Goal: Information Seeking & Learning: Learn about a topic

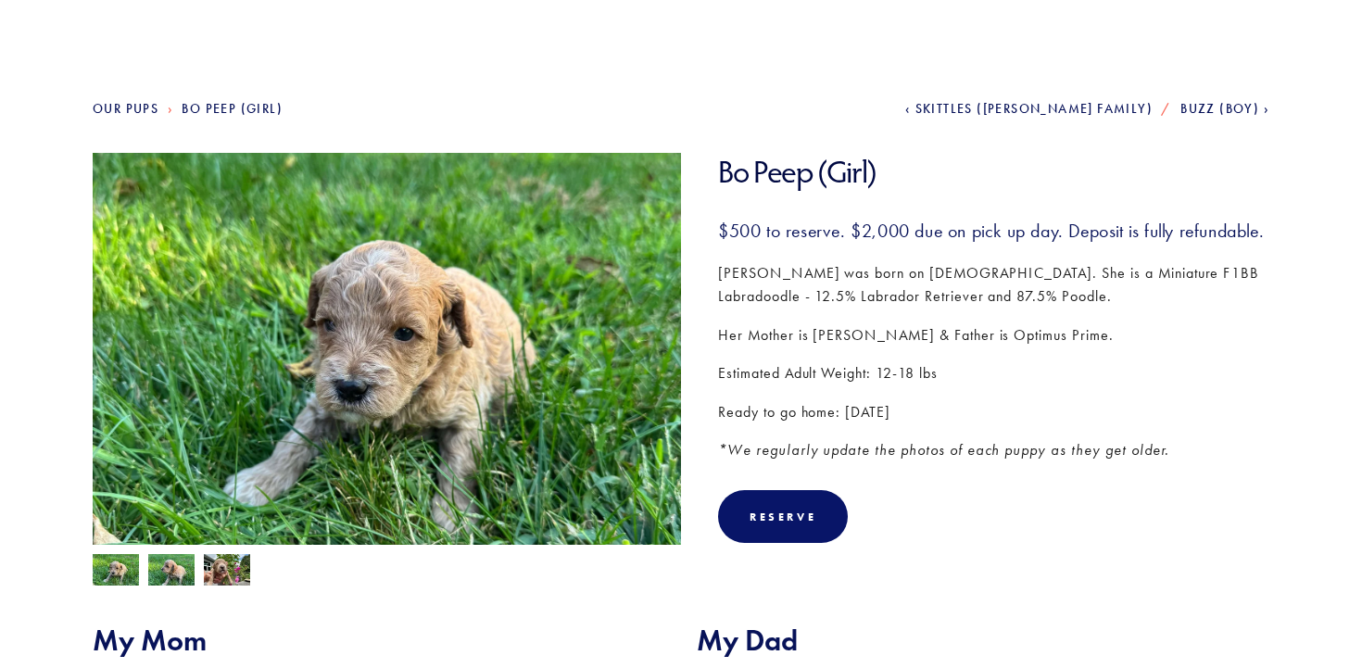
scroll to position [165, 0]
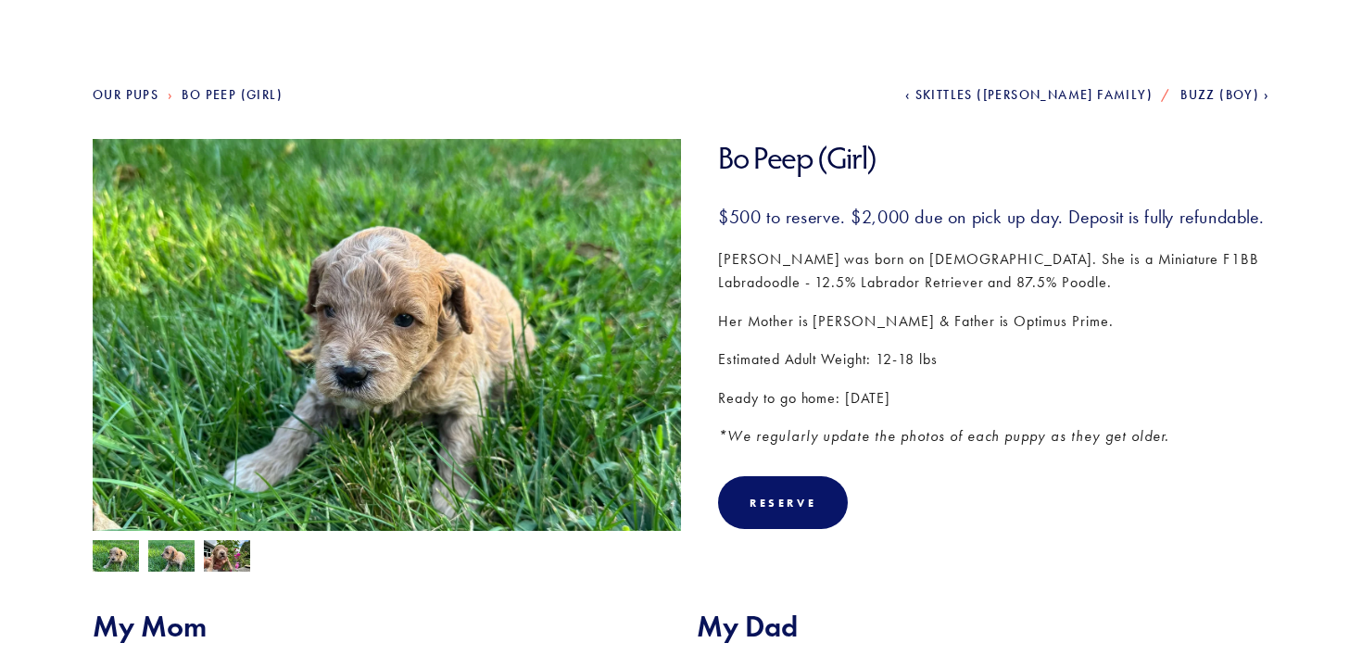
click at [175, 552] on img at bounding box center [171, 557] width 46 height 35
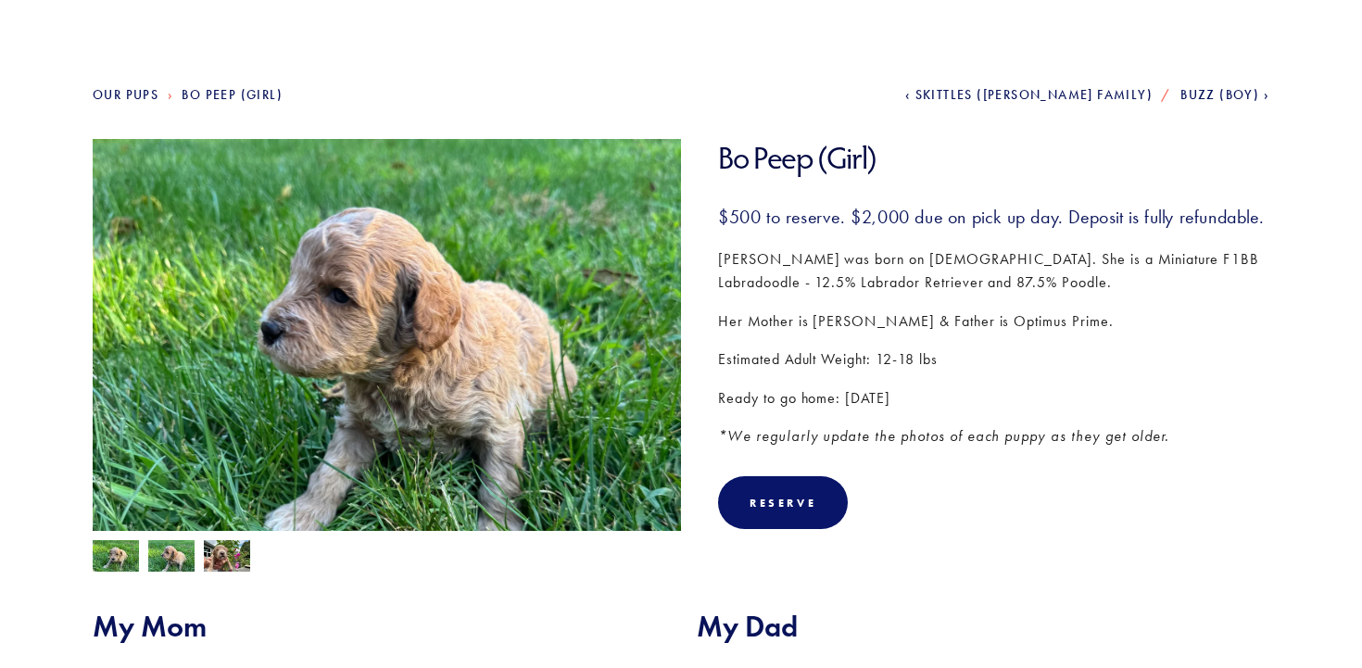
click at [230, 554] on img at bounding box center [227, 557] width 46 height 35
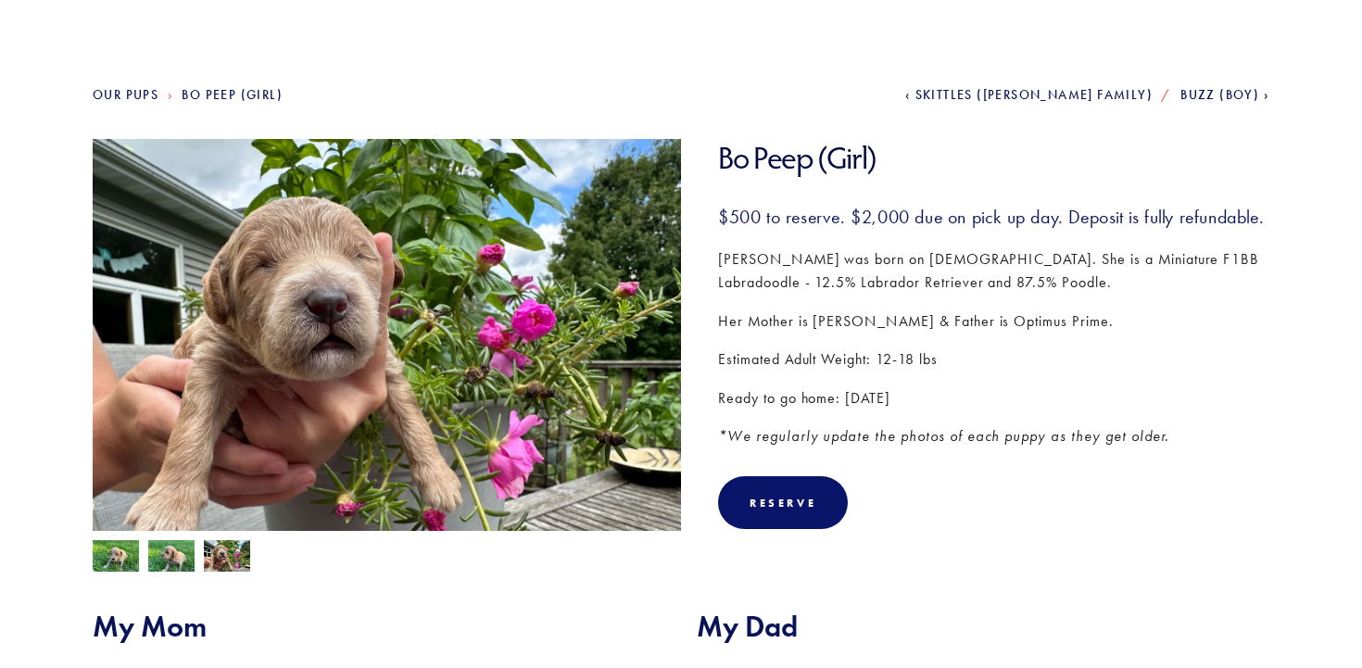
click at [142, 560] on div at bounding box center [382, 551] width 598 height 41
click at [172, 556] on img at bounding box center [171, 557] width 46 height 35
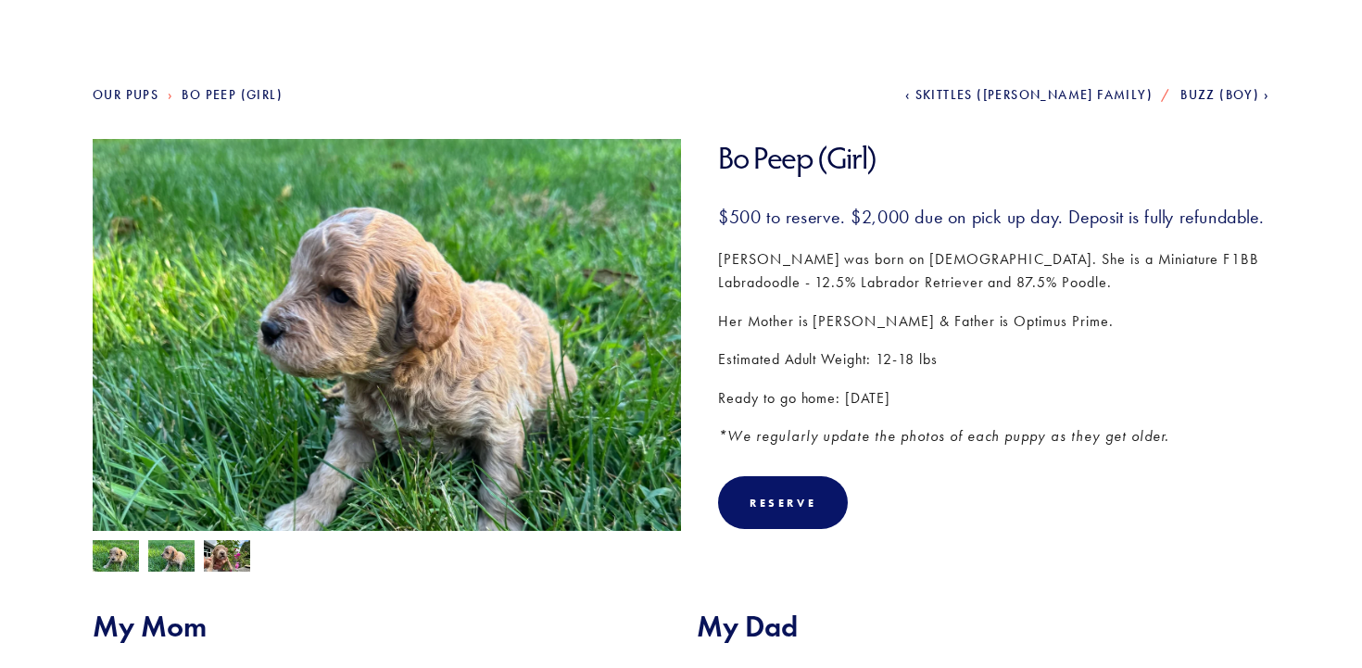
click at [126, 551] on img at bounding box center [116, 557] width 46 height 35
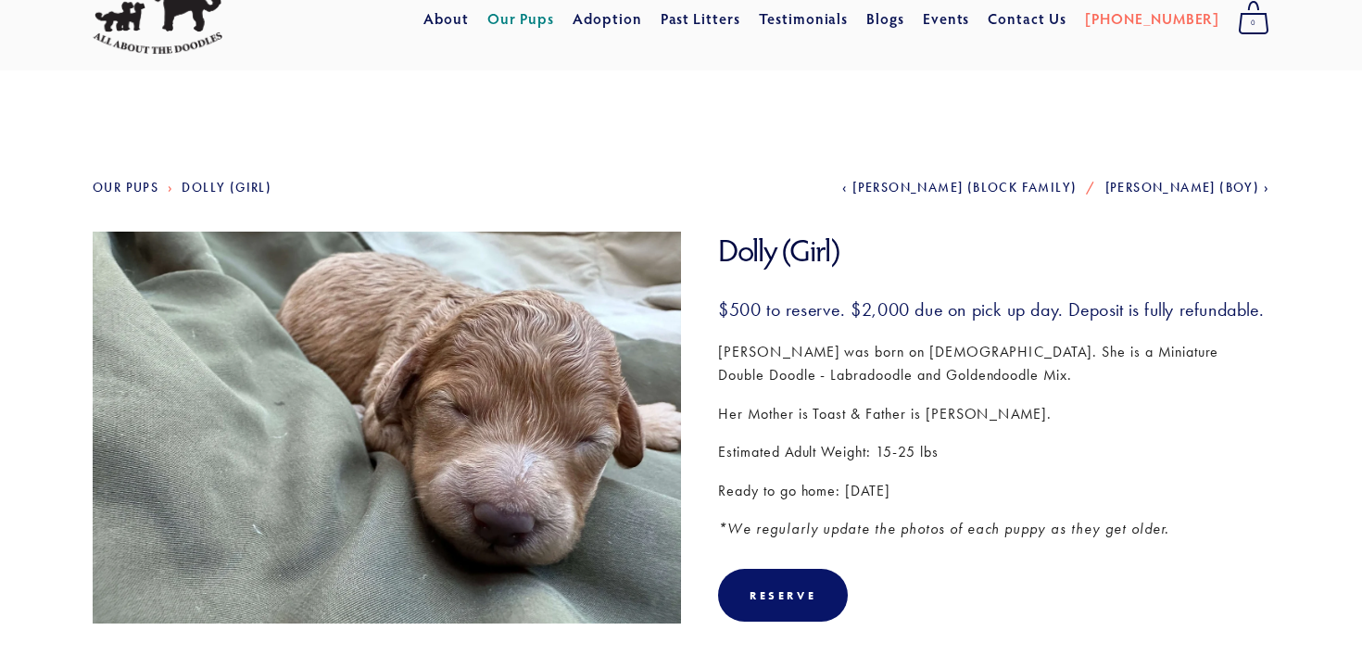
scroll to position [57, 0]
